Goal: Browse casually

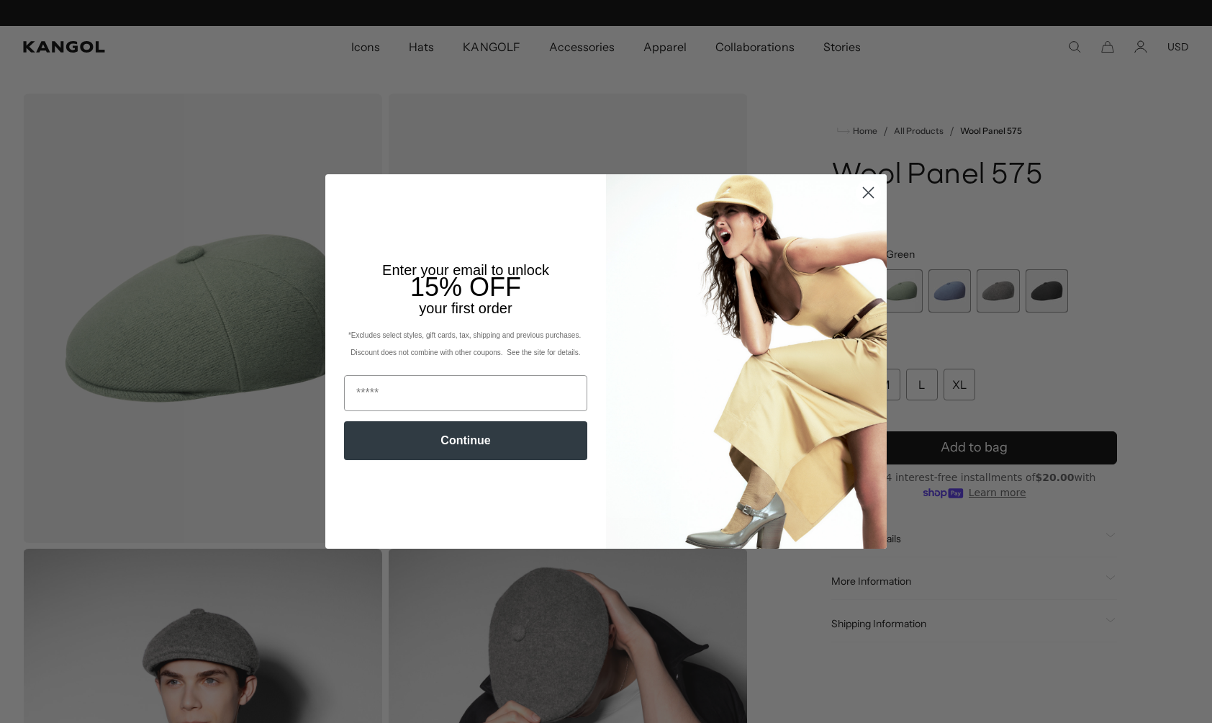
scroll to position [0, 297]
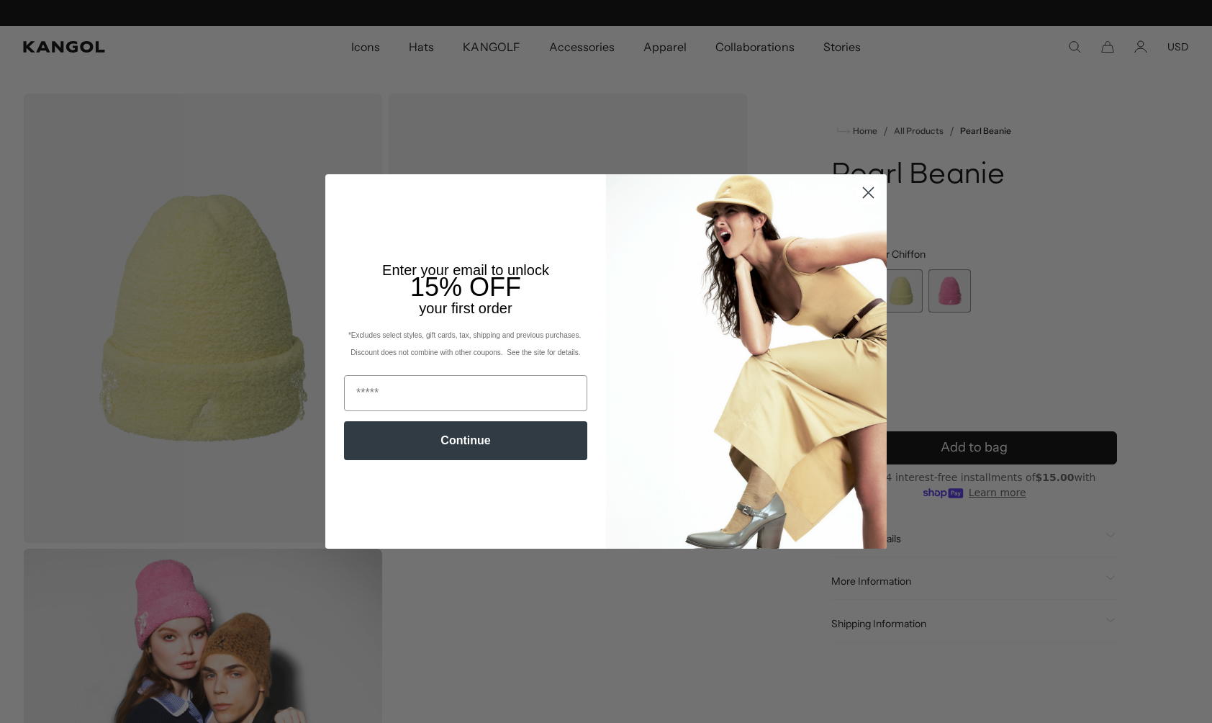
scroll to position [0, 297]
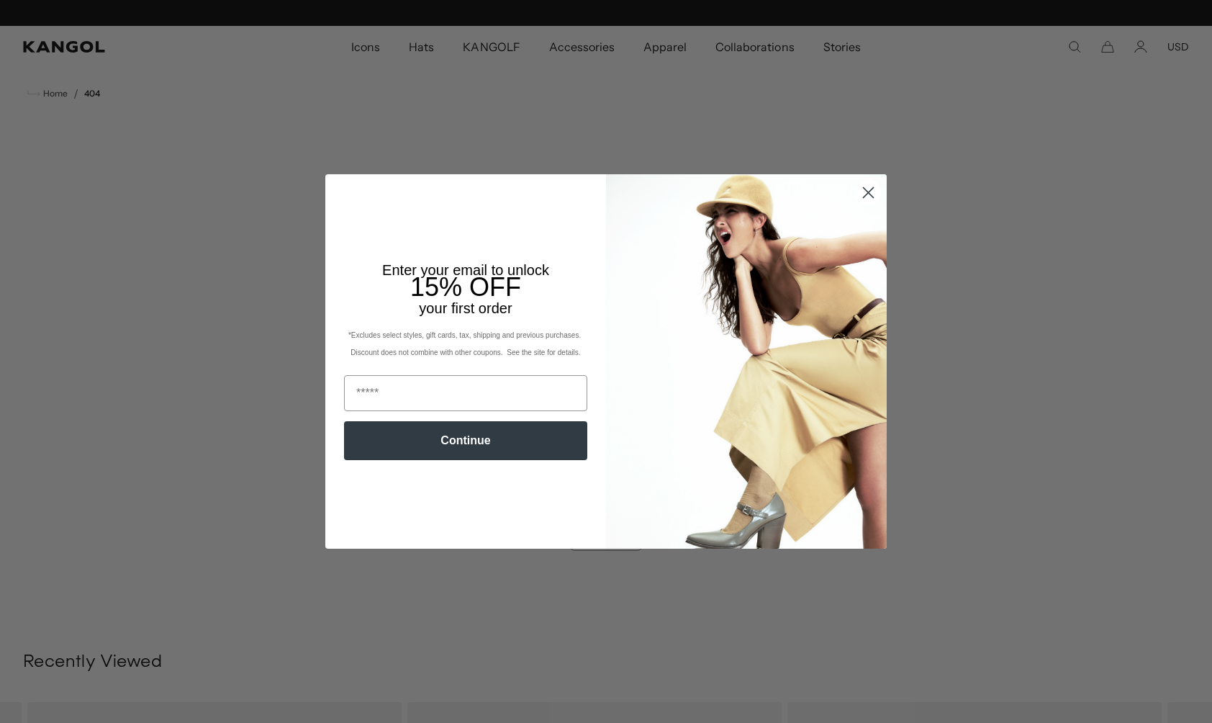
scroll to position [0, 297]
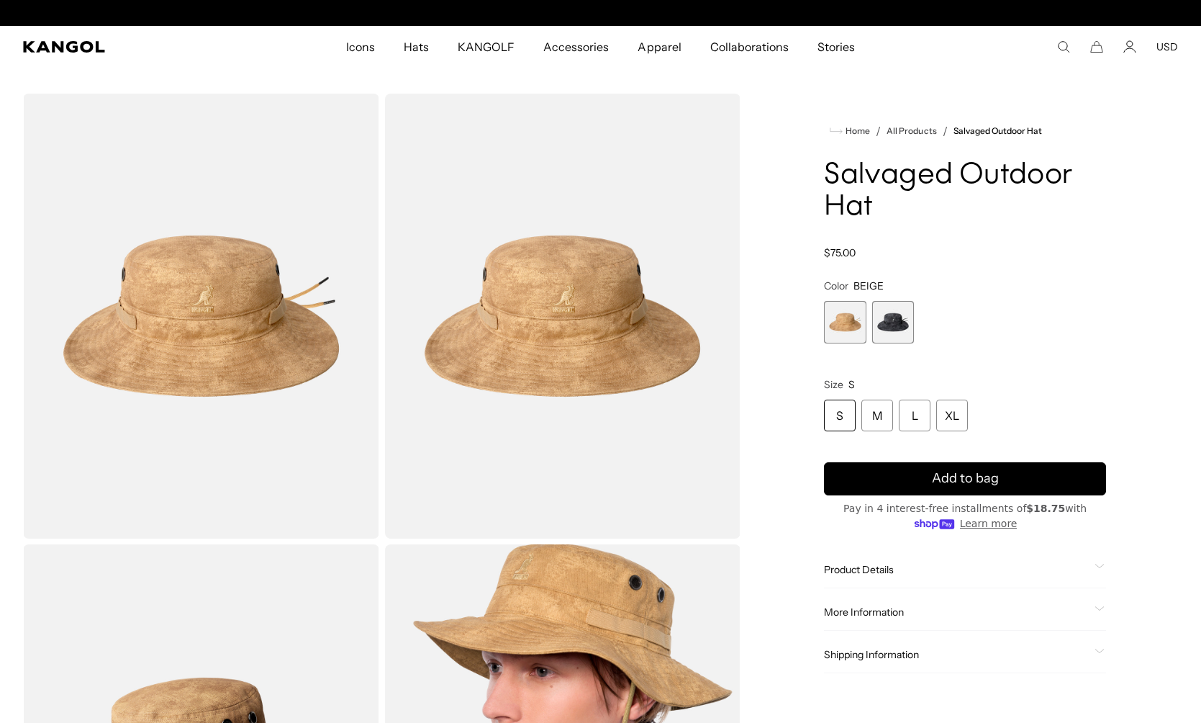
scroll to position [0, 297]
